Goal: Information Seeking & Learning: Learn about a topic

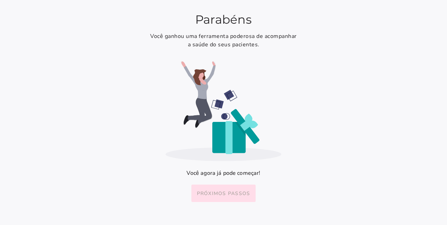
click at [229, 188] on button "Próximos passos" at bounding box center [223, 193] width 65 height 17
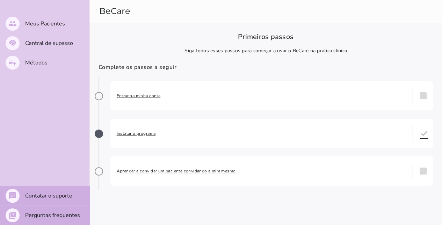
click at [145, 97] on span "Entrar na minha conta" at bounding box center [261, 95] width 289 height 7
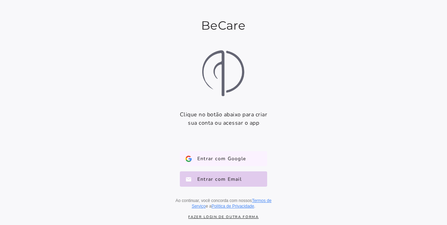
click at [197, 161] on span "Entrar com Google" at bounding box center [219, 159] width 54 height 7
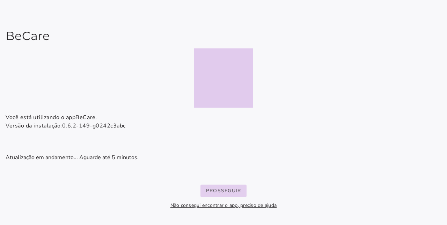
click at [0, 0] on slot "Prosseguir" at bounding box center [0, 0] width 0 height 0
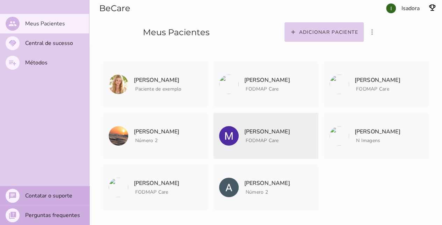
click at [286, 121] on mwc-list-item "[PERSON_NAME] FODMAP Care Arquivar paciente Quando você finalizar a terapia dig…" at bounding box center [265, 136] width 105 height 46
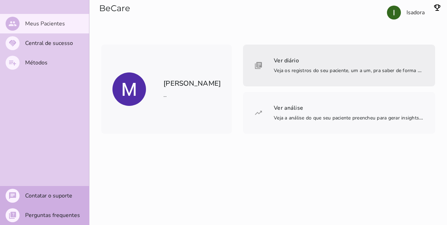
click at [274, 70] on span "Veja os registros do seu paciente, um a um, pra saber de forma bem detalhada" at bounding box center [362, 71] width 177 height 8
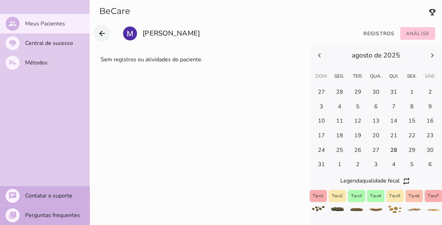
click at [101, 29] on icon "arrow_back" at bounding box center [102, 33] width 8 height 8
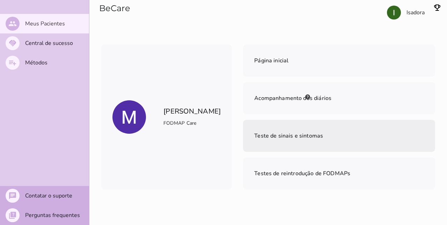
click at [267, 136] on span "Teste de sinais e sintomas" at bounding box center [288, 136] width 69 height 8
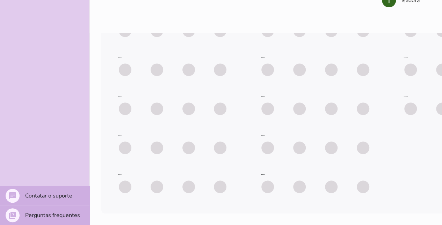
scroll to position [370, 0]
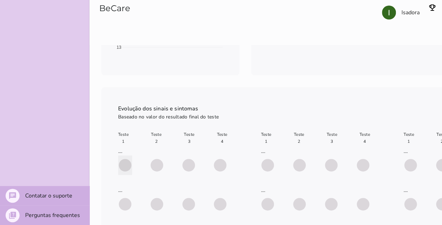
click at [126, 163] on span at bounding box center [125, 165] width 13 height 13
click at [153, 164] on span at bounding box center [156, 165] width 13 height 13
click at [121, 163] on span at bounding box center [125, 165] width 13 height 13
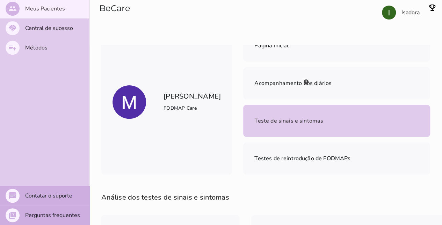
scroll to position [0, 0]
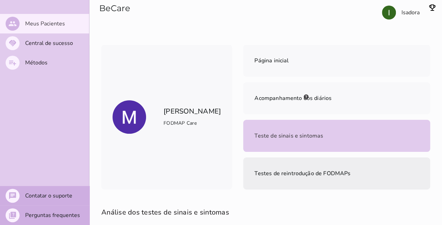
click at [262, 177] on span "Testes de reintrodução de FODMAPs" at bounding box center [302, 174] width 96 height 10
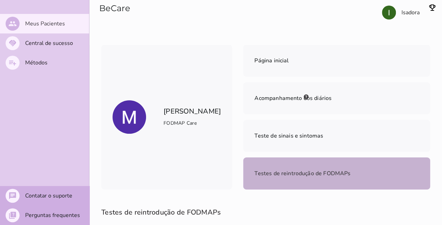
click at [255, 138] on span "Teste de sinais e sintomas" at bounding box center [288, 136] width 69 height 8
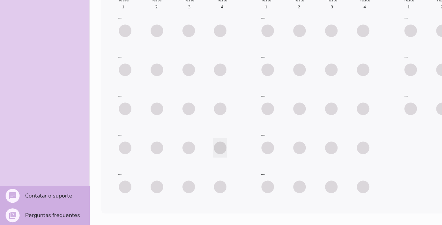
click at [217, 142] on span at bounding box center [220, 148] width 13 height 13
click at [140, 186] on ul at bounding box center [172, 187] width 109 height 20
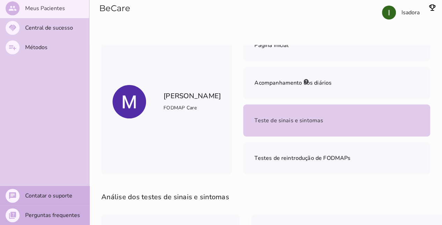
scroll to position [0, 0]
